Goal: Information Seeking & Learning: Find specific fact

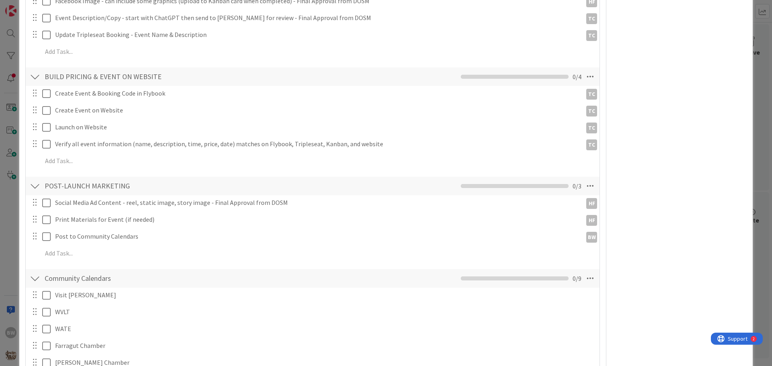
scroll to position [482, 0]
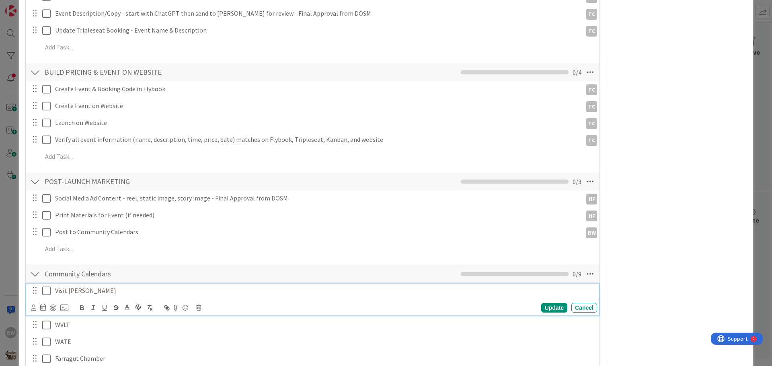
click at [46, 286] on icon at bounding box center [46, 291] width 8 height 10
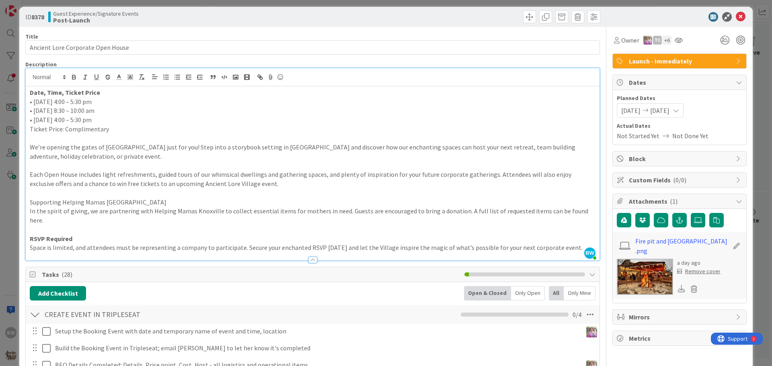
scroll to position [0, 0]
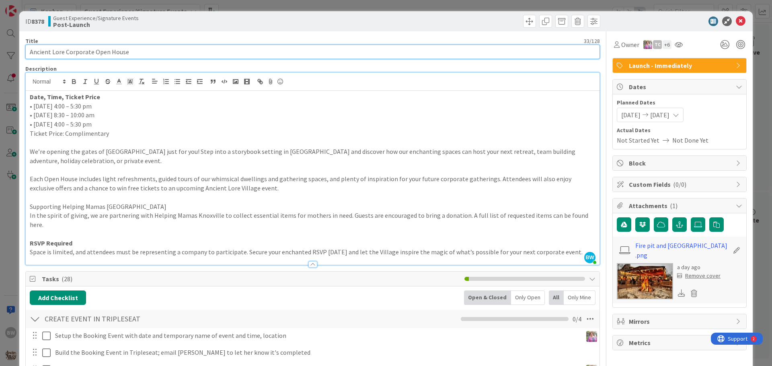
drag, startPoint x: 131, startPoint y: 57, endPoint x: 32, endPoint y: 53, distance: 98.6
click at [32, 53] on input "Ancient Lore Corporate Open House" at bounding box center [312, 52] width 574 height 14
drag, startPoint x: 32, startPoint y: 53, endPoint x: 139, endPoint y: 45, distance: 107.2
click at [139, 45] on input "Ancient Lore Corporate Open House" at bounding box center [312, 52] width 574 height 14
drag, startPoint x: 139, startPoint y: 45, endPoint x: 24, endPoint y: 51, distance: 115.1
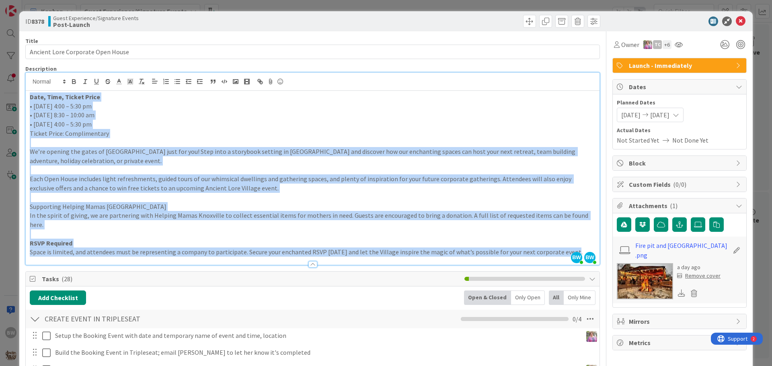
drag, startPoint x: 28, startPoint y: 95, endPoint x: 561, endPoint y: 244, distance: 553.7
click at [561, 244] on div "Date, Time, Ticket Price • Monday, October 13 | 4:00 – 5:30 pm • Tuesday, Octob…" at bounding box center [313, 178] width 574 height 174
copy div "Date, Time, Ticket Price • Monday, October 13 | 4:00 – 5:30 pm • Tuesday, Octob…"
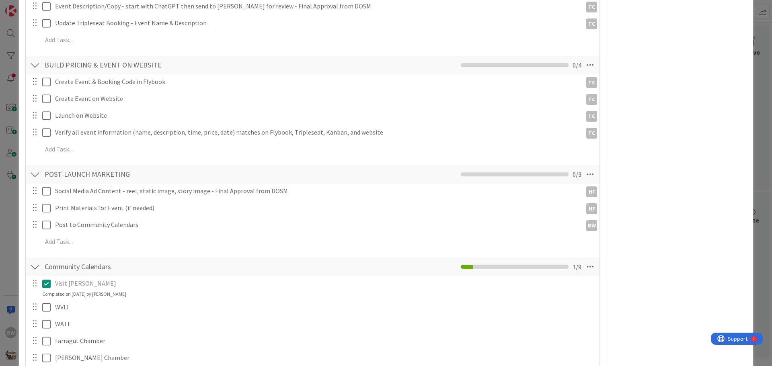
scroll to position [523, 0]
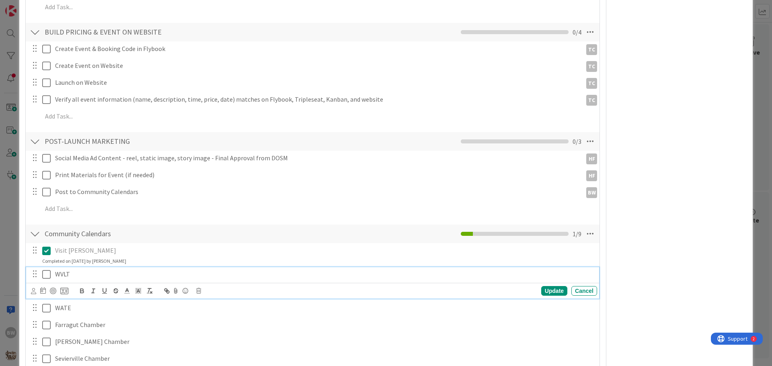
click at [47, 270] on icon at bounding box center [46, 275] width 8 height 10
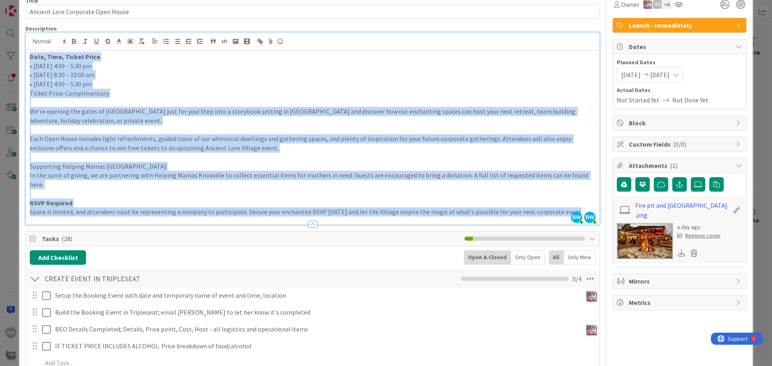
scroll to position [0, 0]
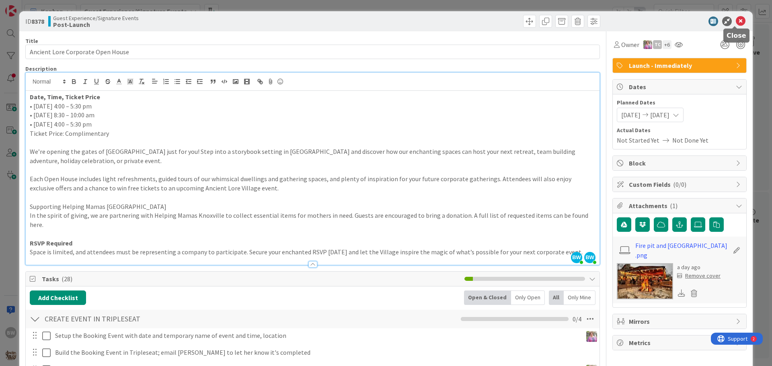
click at [736, 20] on icon at bounding box center [741, 21] width 10 height 10
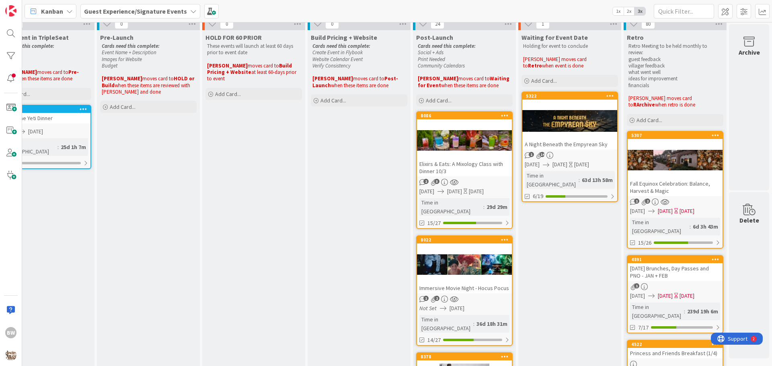
scroll to position [0, 355]
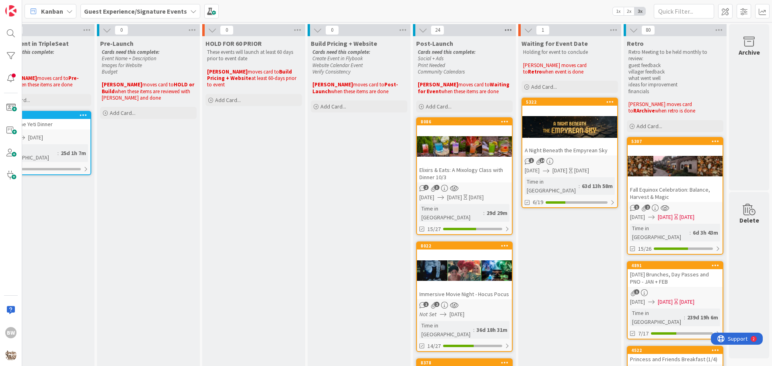
click at [503, 28] on icon at bounding box center [508, 30] width 10 height 12
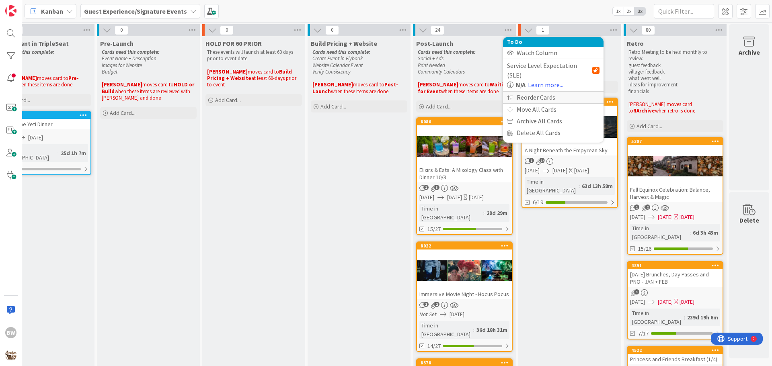
click at [528, 92] on div "Reorder Cards" at bounding box center [553, 98] width 101 height 12
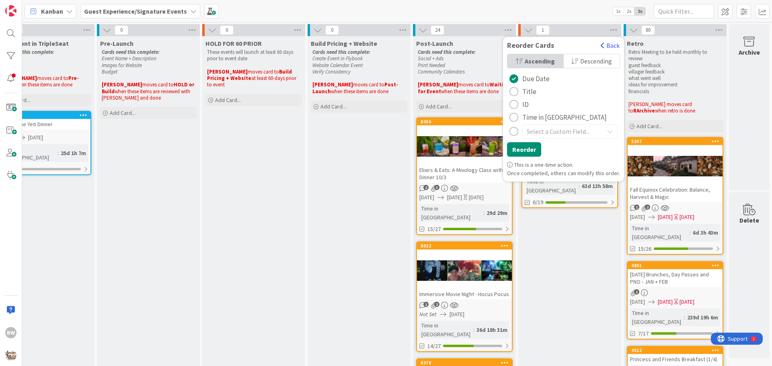
click at [509, 117] on div "radio" at bounding box center [513, 117] width 9 height 9
click at [513, 151] on button "Reorder" at bounding box center [524, 149] width 34 height 14
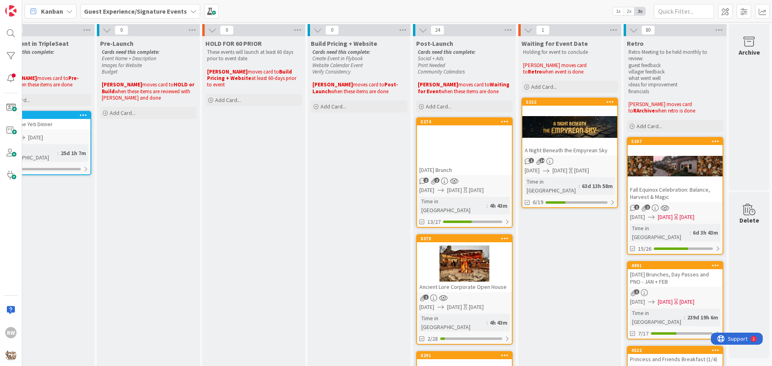
click at [451, 126] on div "5274 New Year's Day Brunch" at bounding box center [464, 146] width 95 height 57
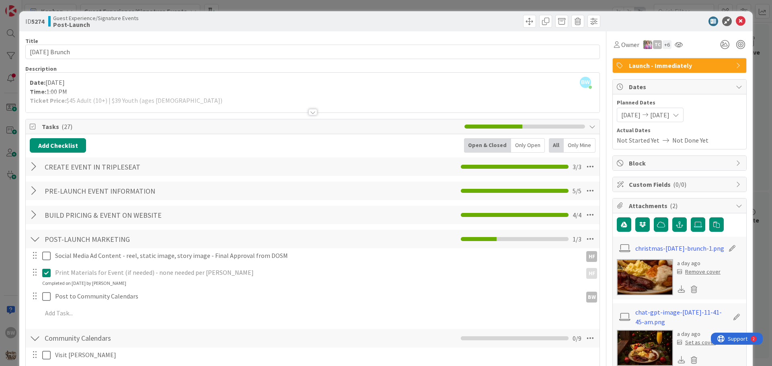
click at [308, 113] on div at bounding box center [312, 112] width 9 height 6
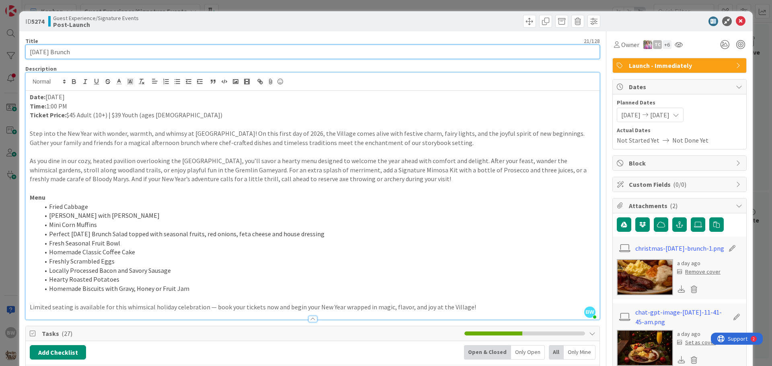
drag, startPoint x: 91, startPoint y: 51, endPoint x: 28, endPoint y: 51, distance: 63.1
click at [28, 51] on input "[DATE] Brunch" at bounding box center [312, 52] width 574 height 14
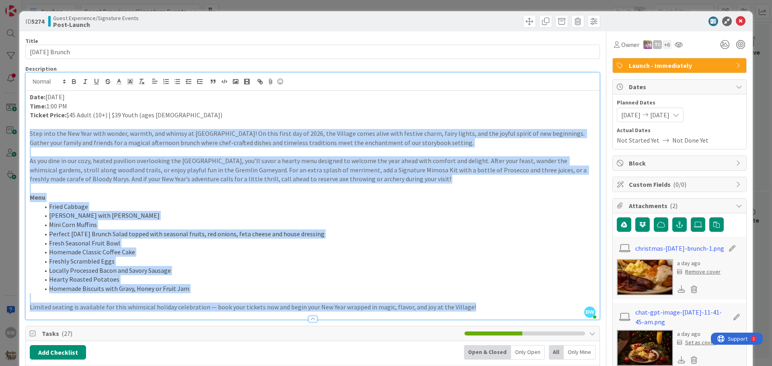
drag, startPoint x: 482, startPoint y: 307, endPoint x: 25, endPoint y: 135, distance: 488.4
drag, startPoint x: 90, startPoint y: 137, endPoint x: 448, endPoint y: 185, distance: 361.4
click at [448, 185] on p at bounding box center [313, 188] width 566 height 9
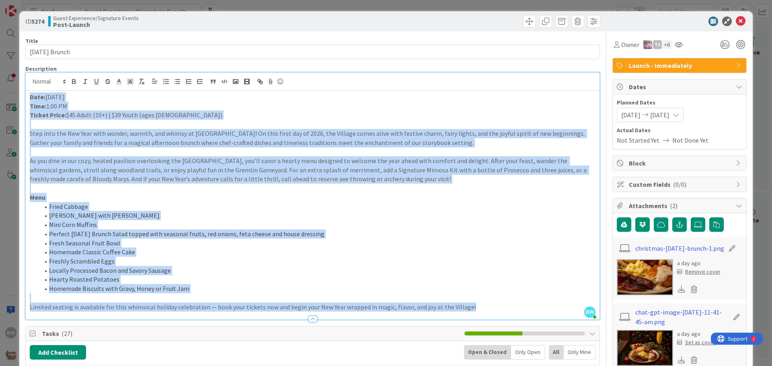
drag, startPoint x: 473, startPoint y: 310, endPoint x: 29, endPoint y: 93, distance: 494.1
click at [29, 93] on div "Date: January 1 Time: 1:00 PM Ticket Price: $45 Adult (10+) | $39 Youth (ages 3…" at bounding box center [313, 205] width 574 height 229
copy div "Date: January 1 Time: 1:00 PM Ticket Price: $45 Adult (10+) | $39 Youth (ages 3…"
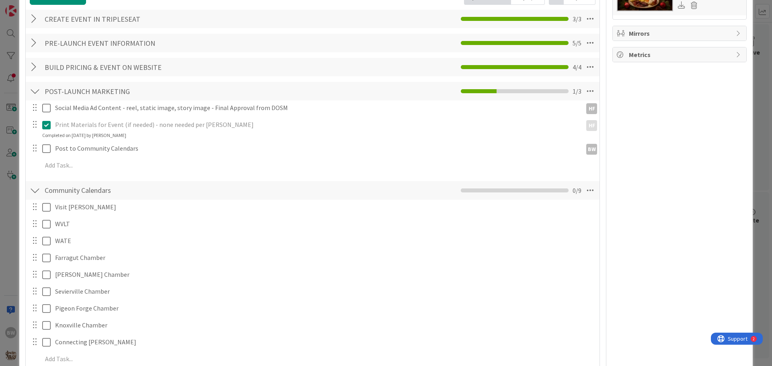
scroll to position [362, 0]
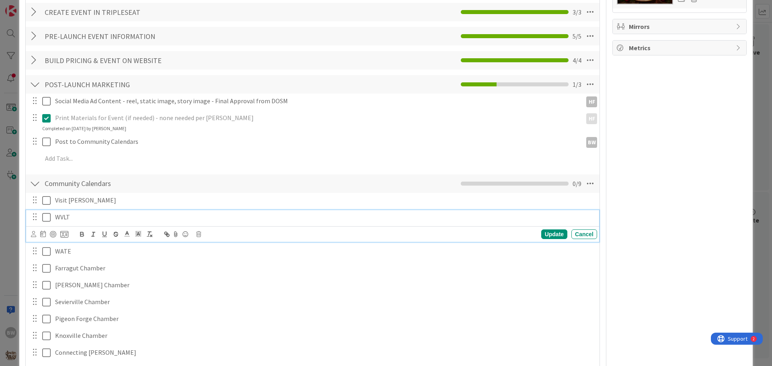
click at [45, 218] on icon at bounding box center [46, 218] width 8 height 10
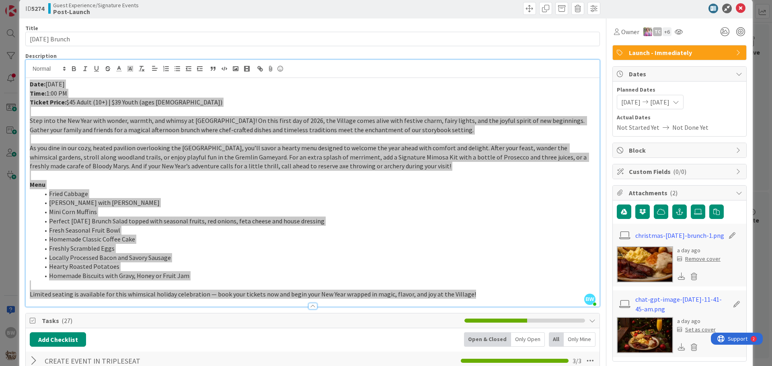
scroll to position [0, 0]
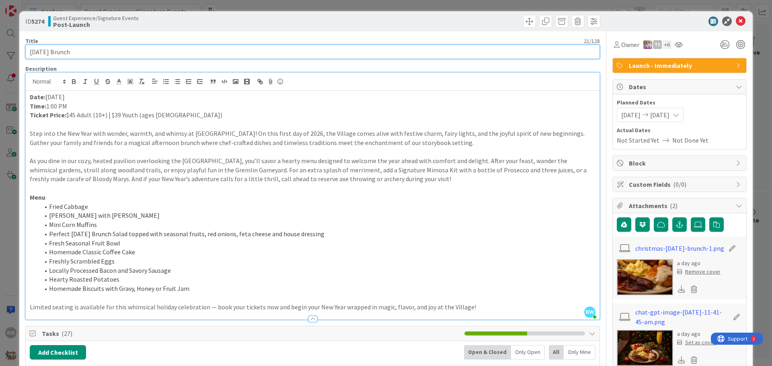
drag, startPoint x: 91, startPoint y: 51, endPoint x: 0, endPoint y: 56, distance: 91.0
click at [0, 56] on div "ID 5274 Guest Experience/Signature Events Post-Launch Title 21 / 128 New Year's…" at bounding box center [386, 183] width 772 height 366
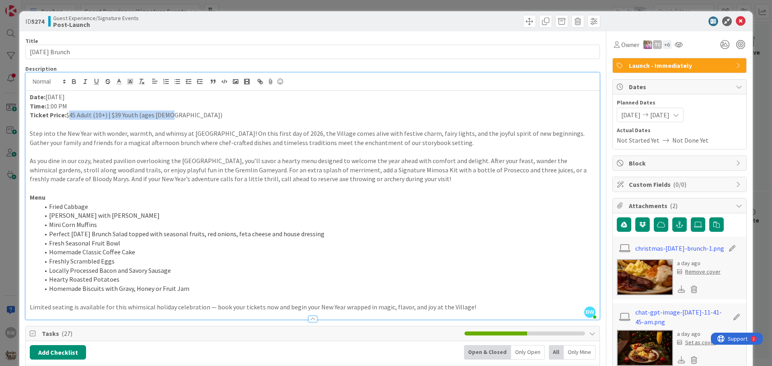
drag, startPoint x: 169, startPoint y: 117, endPoint x: 66, endPoint y: 116, distance: 102.9
click at [66, 116] on p "Ticket Price: $45 Adult (10+) | $39 Youth (ages 3–9)" at bounding box center [313, 115] width 566 height 9
copy p "$45 Adult (10+) | $39 Youth (ages [DEMOGRAPHIC_DATA])"
drag, startPoint x: 483, startPoint y: 301, endPoint x: 323, endPoint y: 289, distance: 160.5
click at [292, 290] on div "Date: January 1 Time: 1:00 PM Ticket Price: $45 Adult (10+) | $39 Youth (ages 3…" at bounding box center [313, 205] width 574 height 229
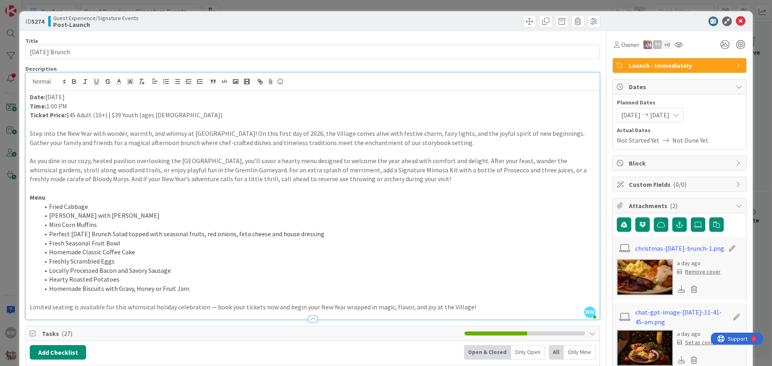
click at [478, 283] on li "Hearty Roasted Potatoes" at bounding box center [317, 279] width 556 height 9
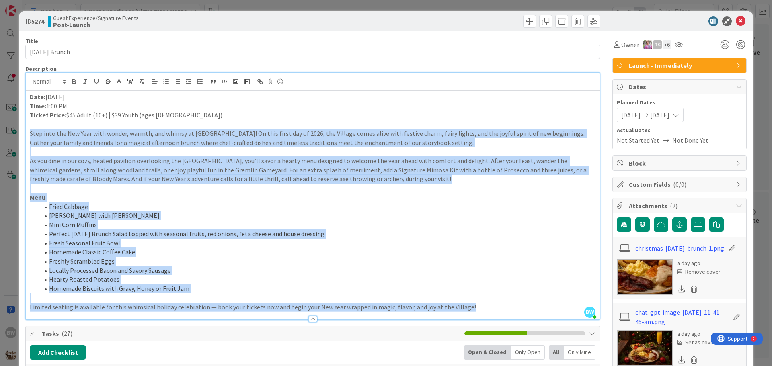
drag, startPoint x: 474, startPoint y: 305, endPoint x: 29, endPoint y: 133, distance: 476.7
click at [29, 133] on div "Date: January 1 Time: 1:00 PM Ticket Price: $45 Adult (10+) | $39 Youth (ages 3…" at bounding box center [313, 205] width 574 height 229
copy div "Step into the New Year with wonder, warmth, and whimsy at Ancient Lore Village!…"
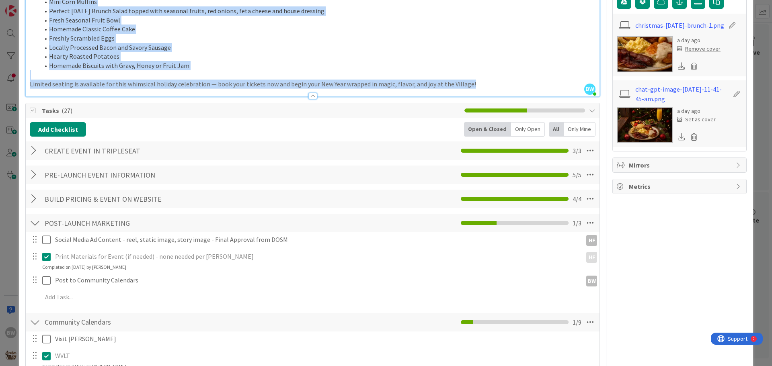
scroll to position [362, 0]
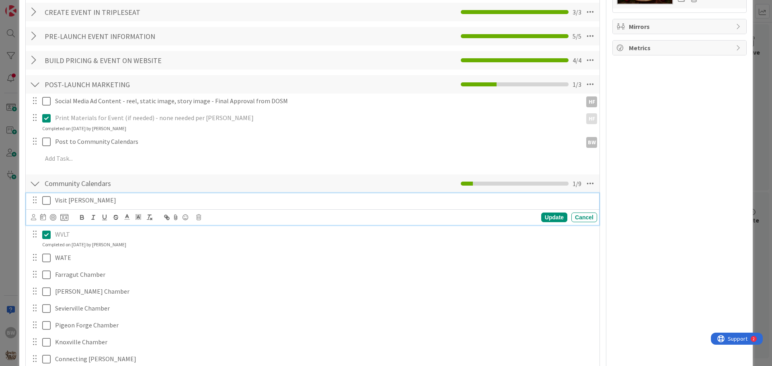
click at [48, 199] on icon at bounding box center [46, 201] width 8 height 10
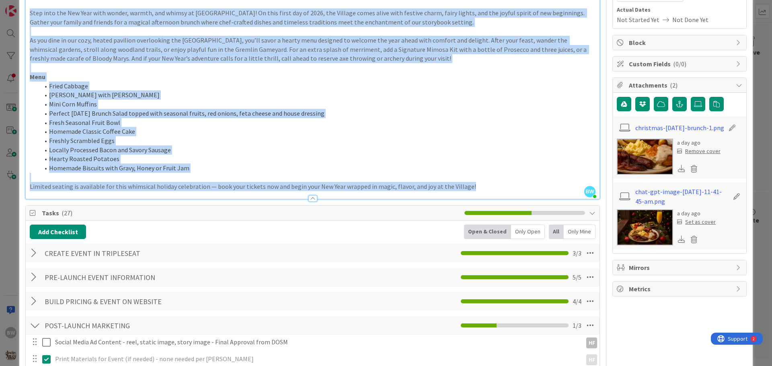
scroll to position [0, 0]
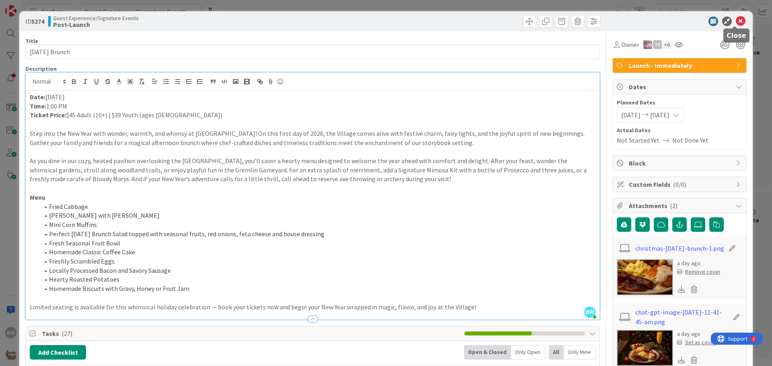
click at [736, 19] on icon at bounding box center [741, 21] width 10 height 10
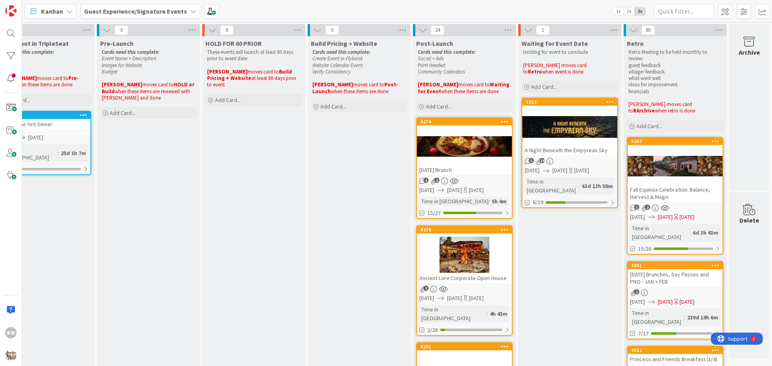
click at [458, 242] on div at bounding box center [464, 255] width 95 height 36
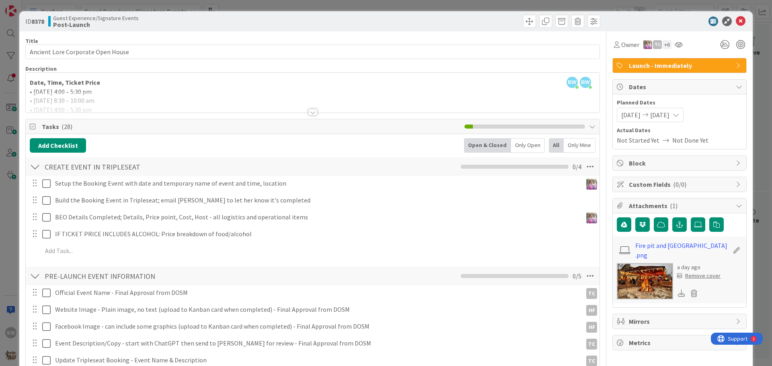
click at [308, 113] on div at bounding box center [312, 112] width 9 height 6
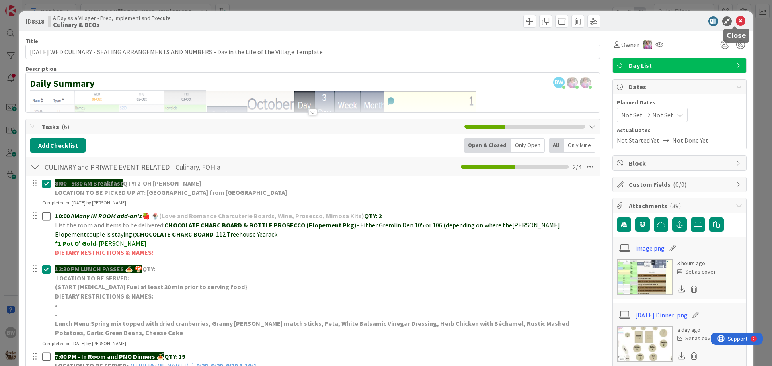
click at [736, 21] on icon at bounding box center [741, 21] width 10 height 10
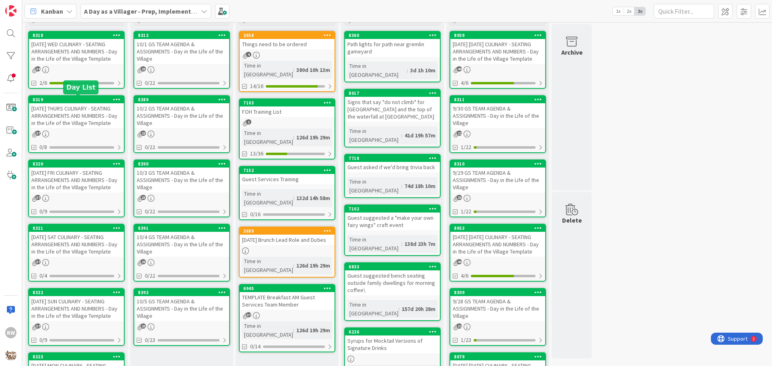
click at [61, 101] on div "8319" at bounding box center [78, 100] width 91 height 6
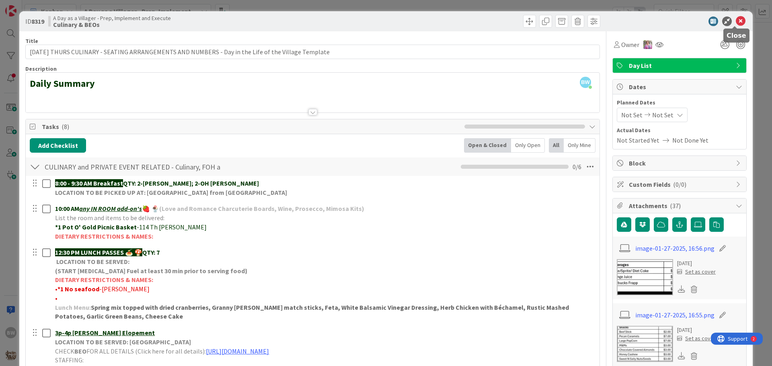
click at [736, 20] on icon at bounding box center [741, 21] width 10 height 10
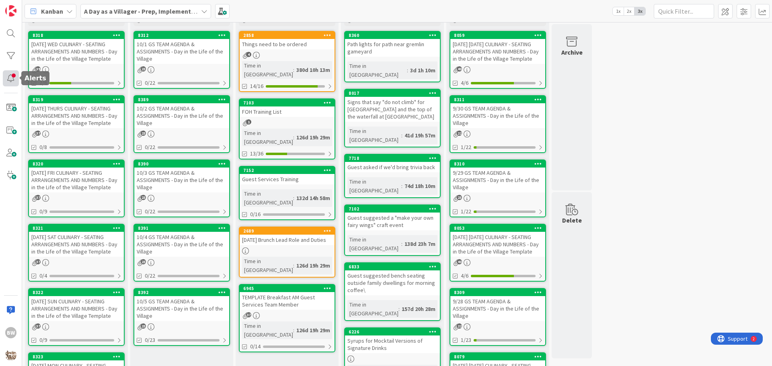
click at [13, 77] on div at bounding box center [11, 78] width 16 height 16
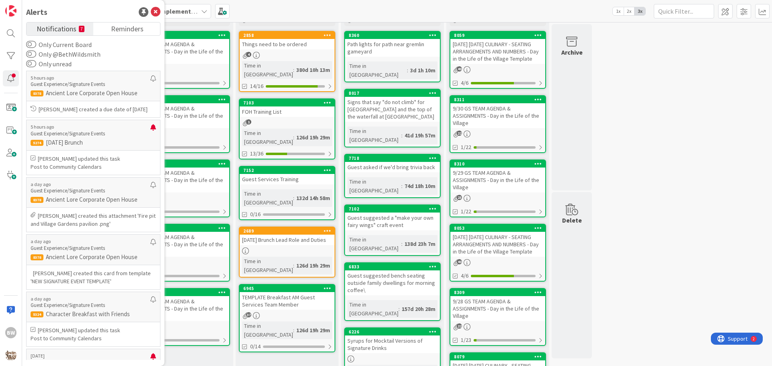
click at [70, 27] on span "Notifications" at bounding box center [57, 28] width 40 height 11
click at [70, 131] on p "Guest Experience/Signature Events" at bounding box center [91, 133] width 120 height 7
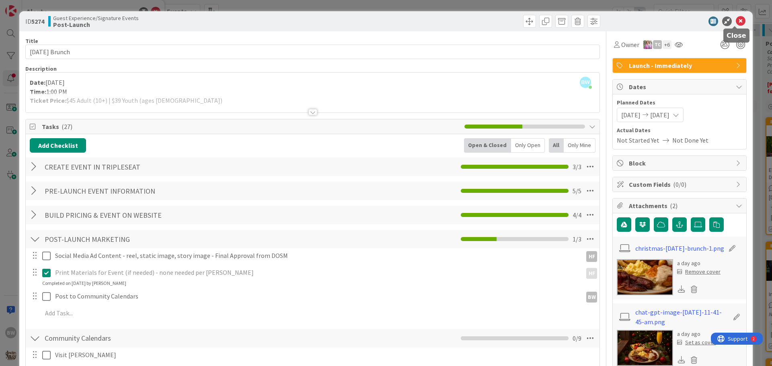
click at [736, 19] on icon at bounding box center [741, 21] width 10 height 10
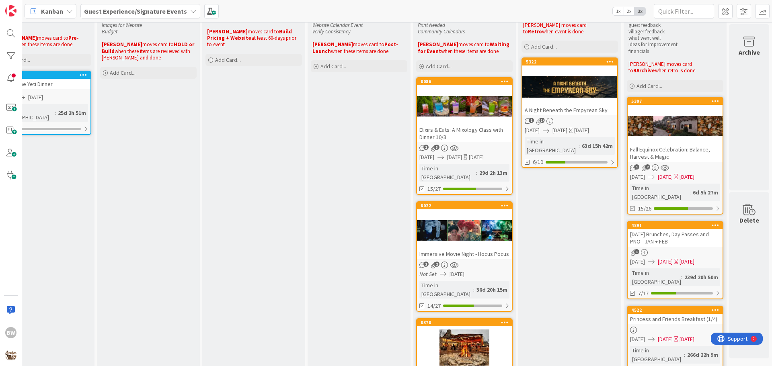
scroll to position [161, 355]
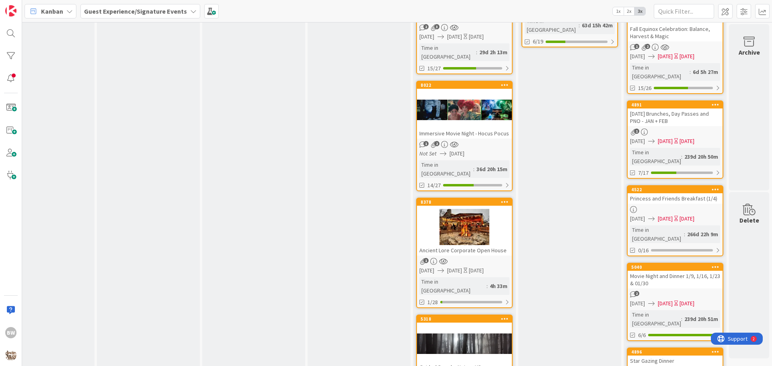
click at [448, 199] on div "8378 Ancient Lore Corporate Open House" at bounding box center [464, 227] width 95 height 57
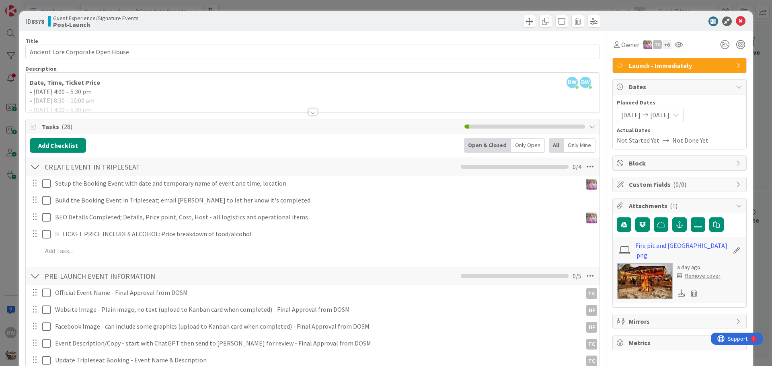
click at [310, 110] on div at bounding box center [312, 112] width 9 height 6
